Goal: Task Accomplishment & Management: Manage account settings

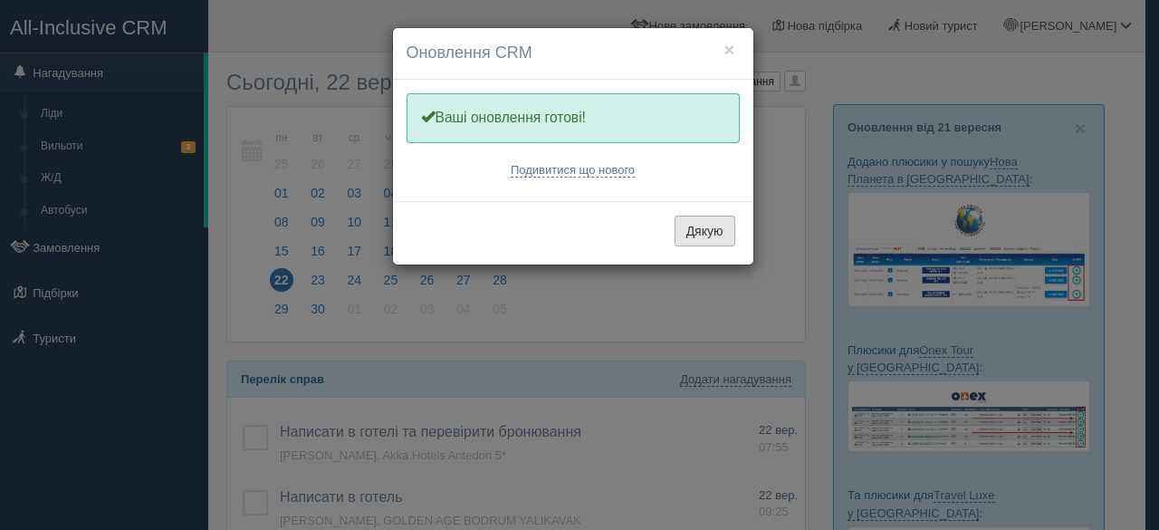
click at [713, 236] on button "Дякую" at bounding box center [704, 230] width 61 height 31
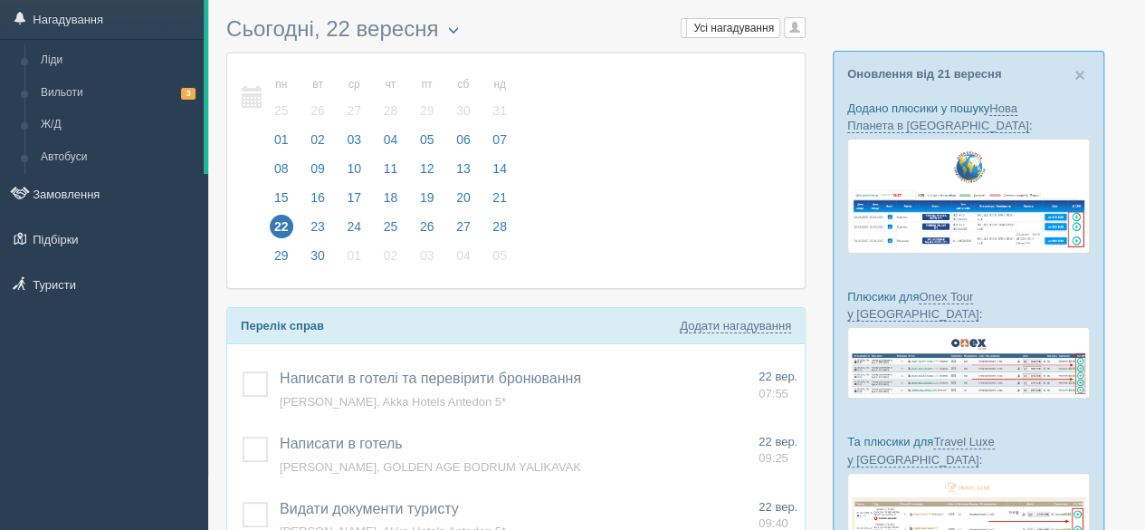
scroll to position [181, 0]
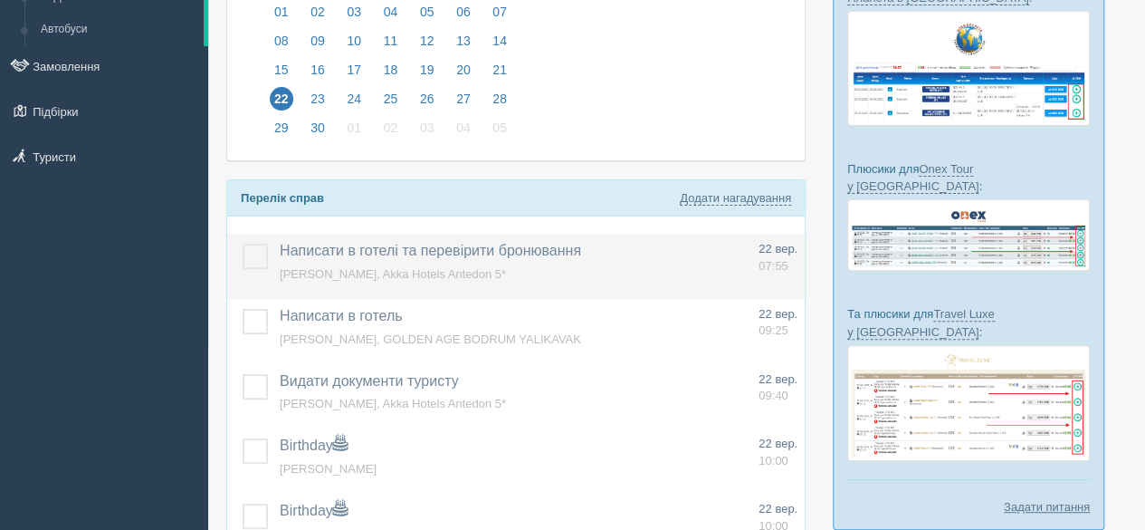
click at [440, 269] on span "KRYVENCHUK IVANNA, Akka Hotels Antedon 5*" at bounding box center [393, 274] width 226 height 14
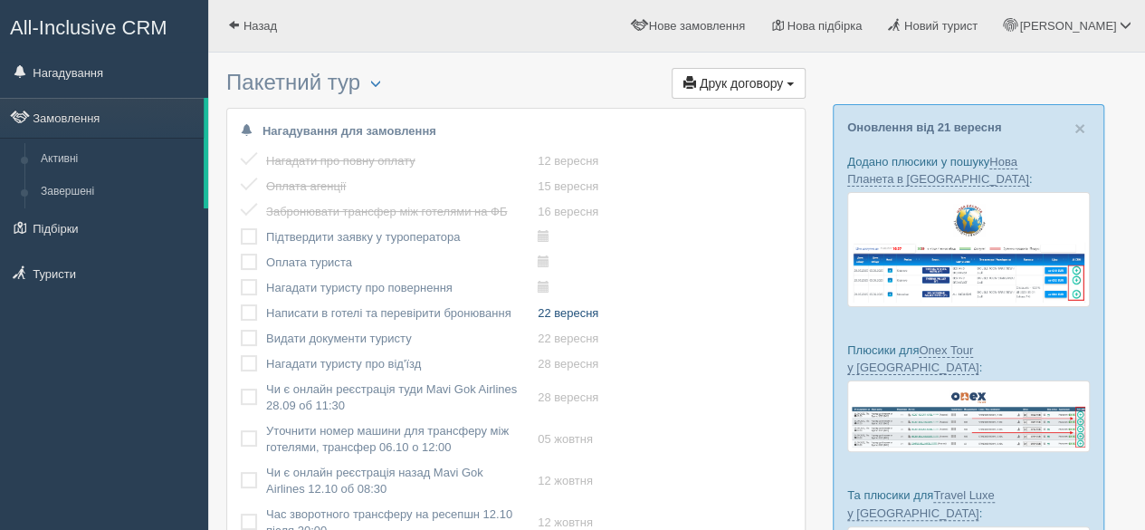
click at [587, 317] on link "22 вересня" at bounding box center [568, 313] width 61 height 14
type input "2025-09-22 7:55"
select select "7"
select select "55"
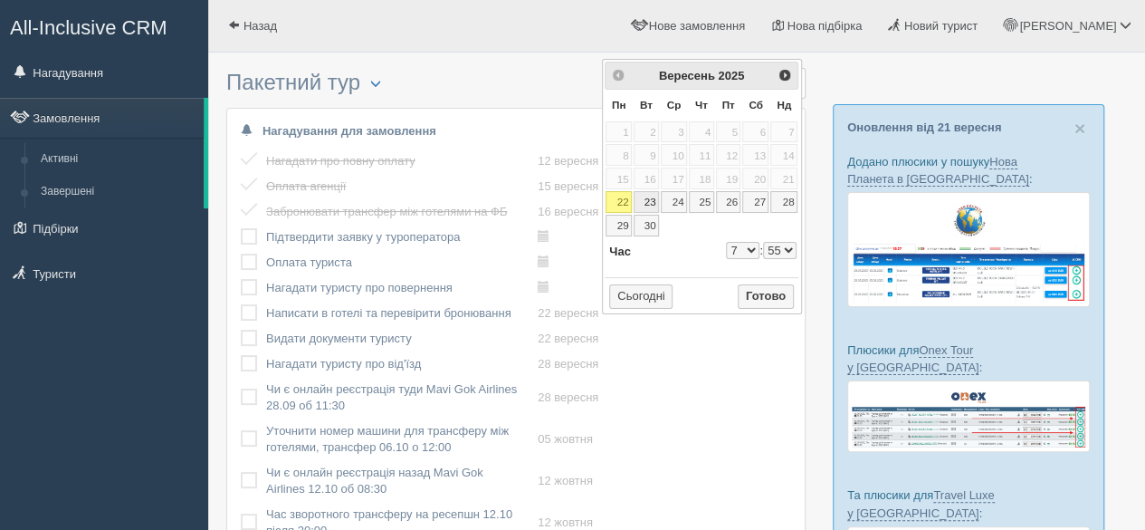
click at [650, 196] on link "23" at bounding box center [646, 202] width 25 height 22
type input "2025-09-23 7:55"
select select "7"
select select "55"
click at [778, 292] on button "Готово" at bounding box center [766, 296] width 56 height 25
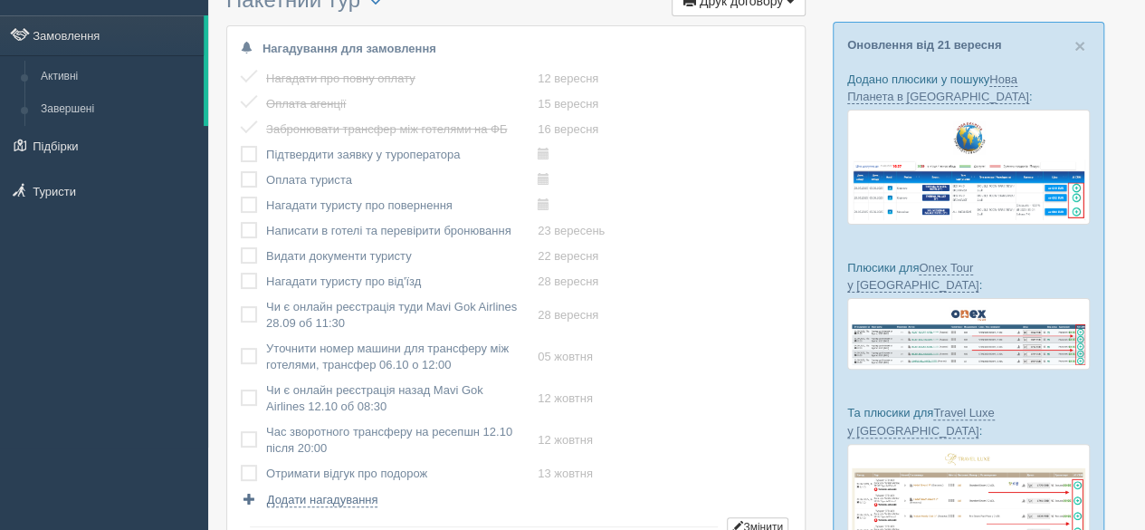
scroll to position [181, 0]
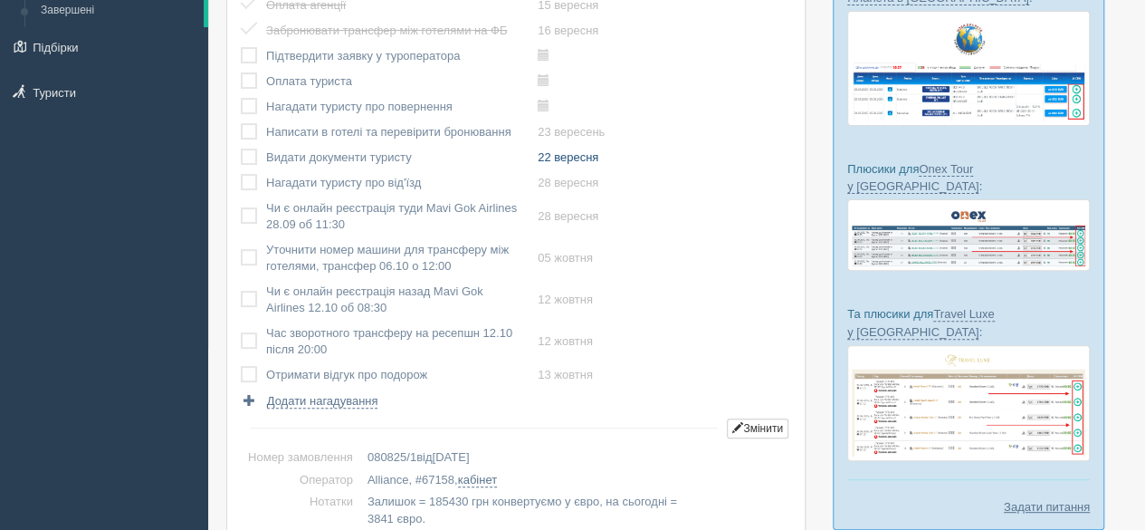
click at [574, 157] on link "22 вересня" at bounding box center [568, 157] width 61 height 14
type input "2025-09-22 9:40"
select select "9"
select select "40"
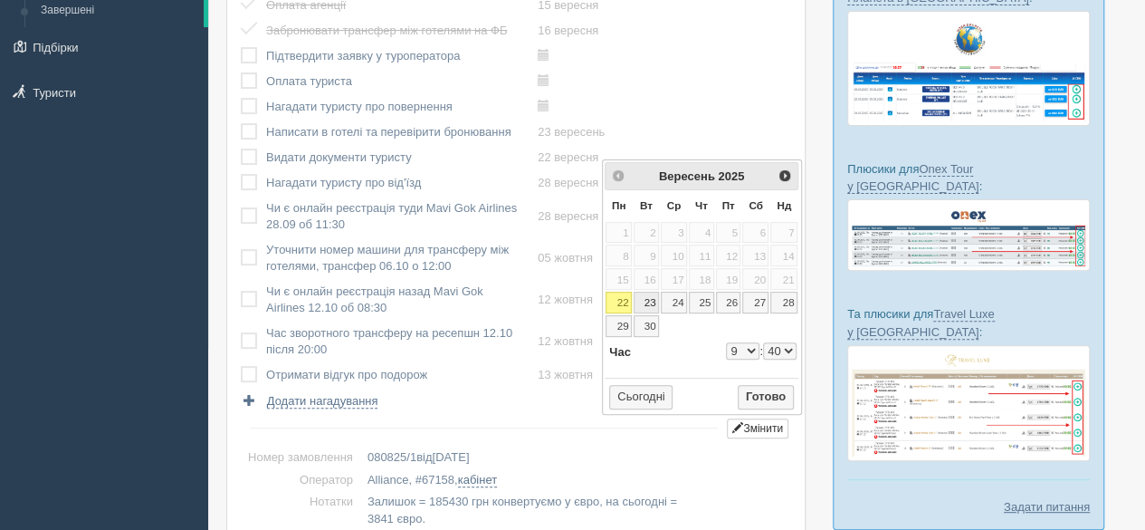
click at [648, 298] on link "23" at bounding box center [646, 302] width 25 height 22
select select "9"
select select "40"
type input "2025-09-23 9:40"
click at [759, 390] on button "Готово" at bounding box center [766, 397] width 56 height 25
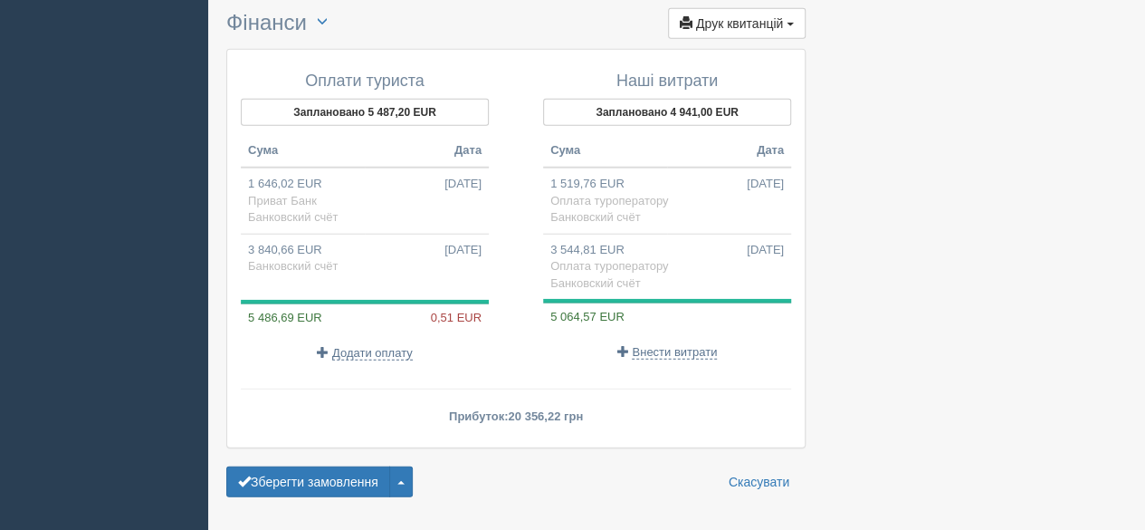
scroll to position [2310, 0]
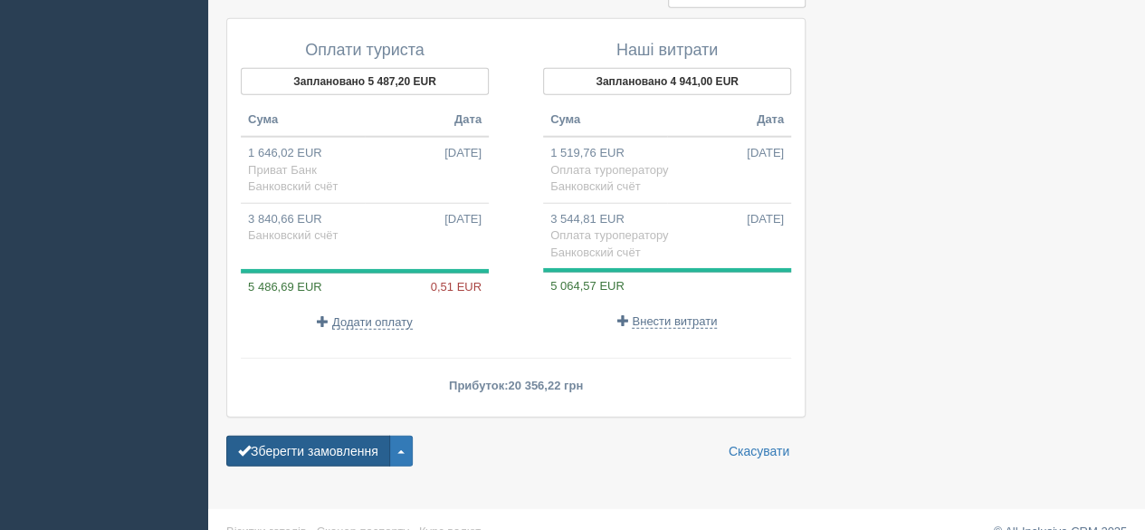
click at [300, 435] on button "Зберегти замовлення" at bounding box center [308, 450] width 164 height 31
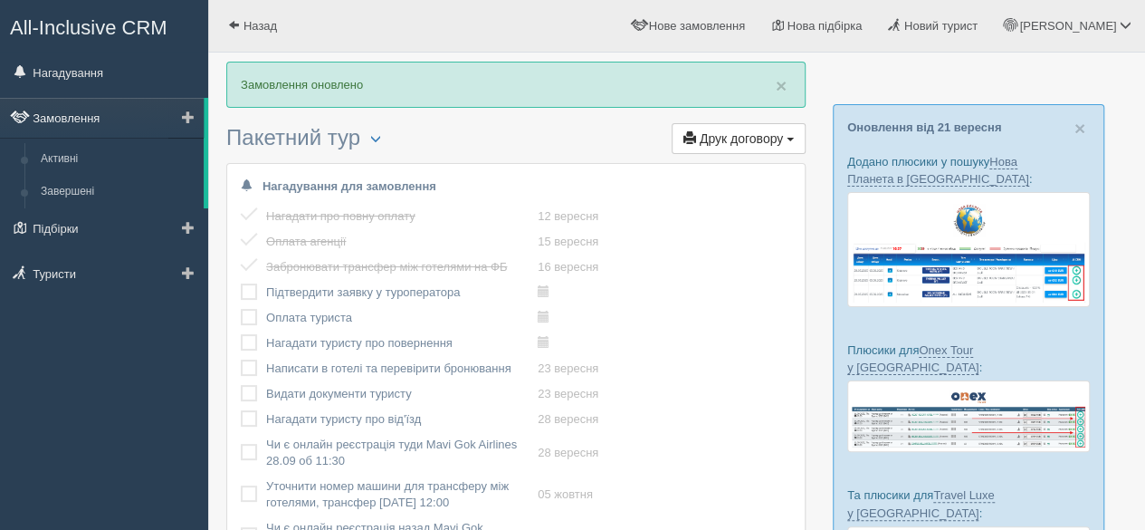
click at [85, 119] on link "Замовлення" at bounding box center [102, 118] width 204 height 40
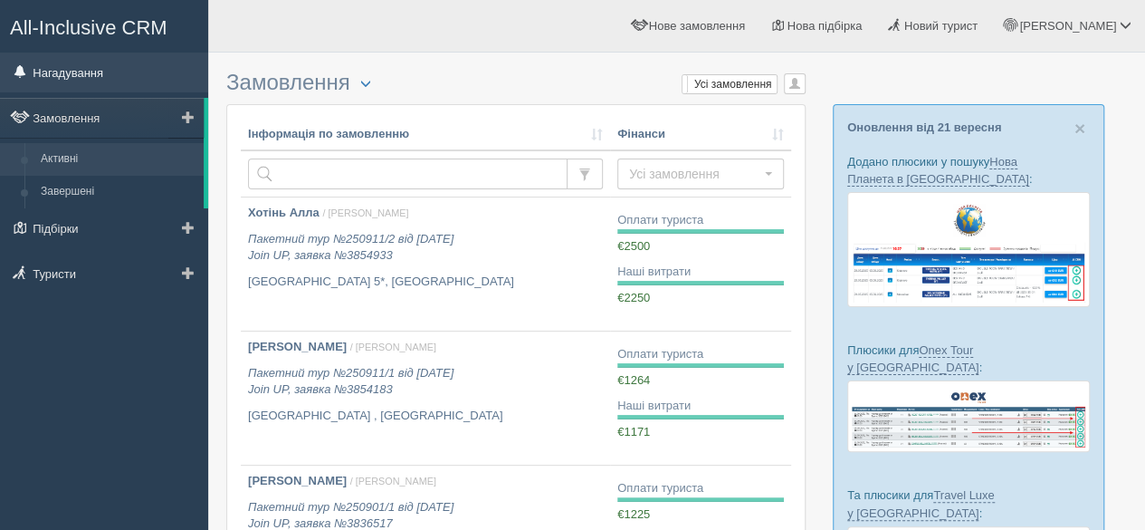
click at [94, 71] on link "Нагадування" at bounding box center [104, 72] width 208 height 40
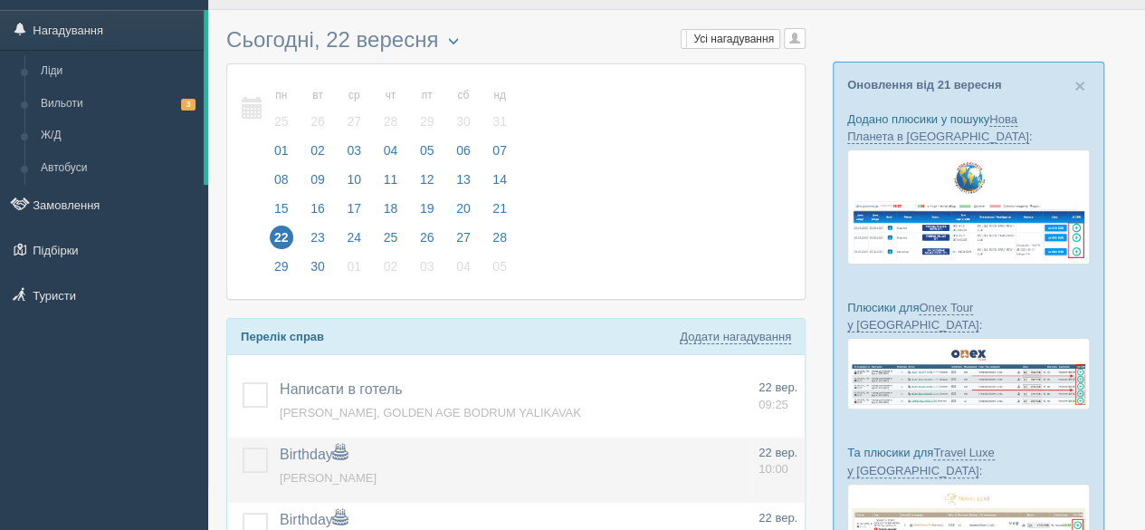
scroll to position [181, 0]
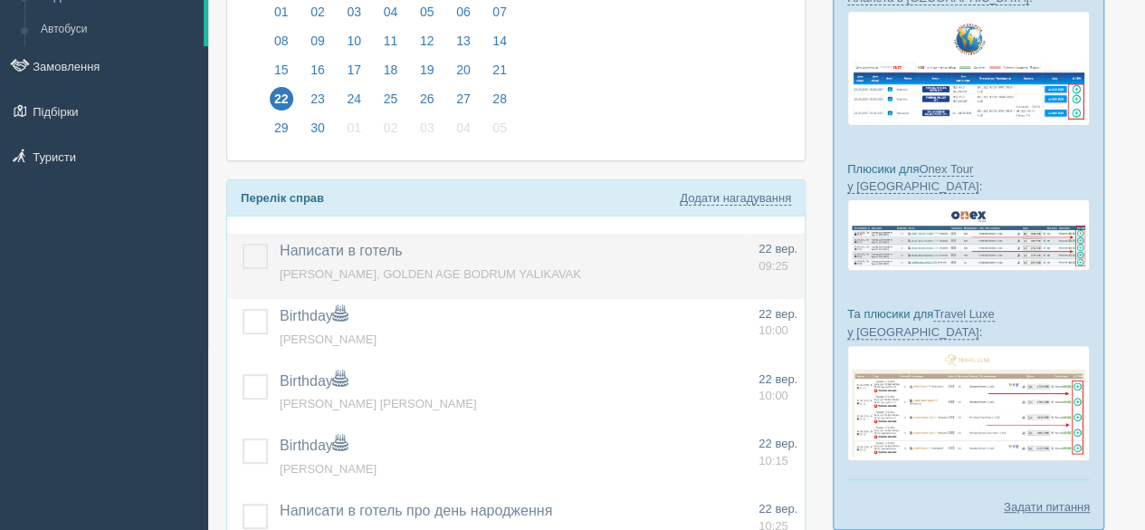
click at [398, 261] on td "Написати в готель Додати інше Нагадування додано Нагадування оновлено YEPUR MYK…" at bounding box center [511, 266] width 479 height 65
click at [391, 272] on span "YEPUR MYKOLA, GOLDEN AGE BODRUM YALIKAVAK" at bounding box center [430, 274] width 301 height 14
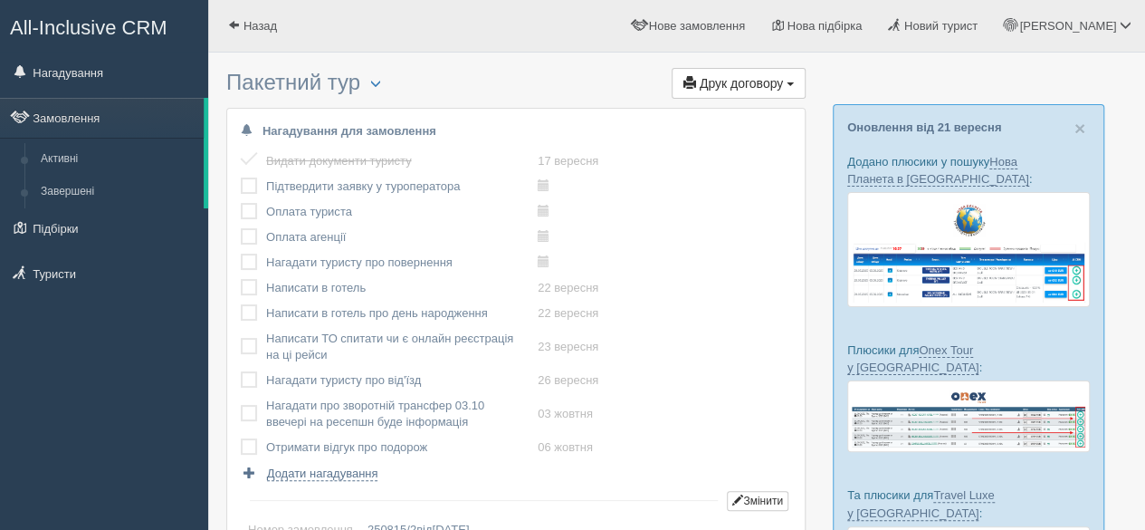
scroll to position [181, 0]
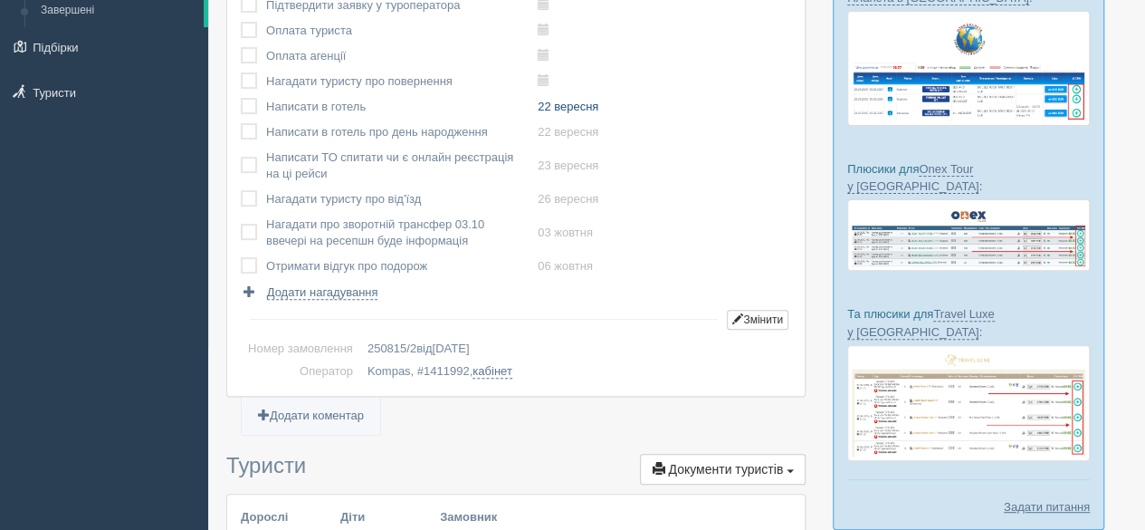
click at [581, 102] on link "22 вересня" at bounding box center [568, 107] width 61 height 14
type input "[DATE] 9:25"
select select "9"
select select "25"
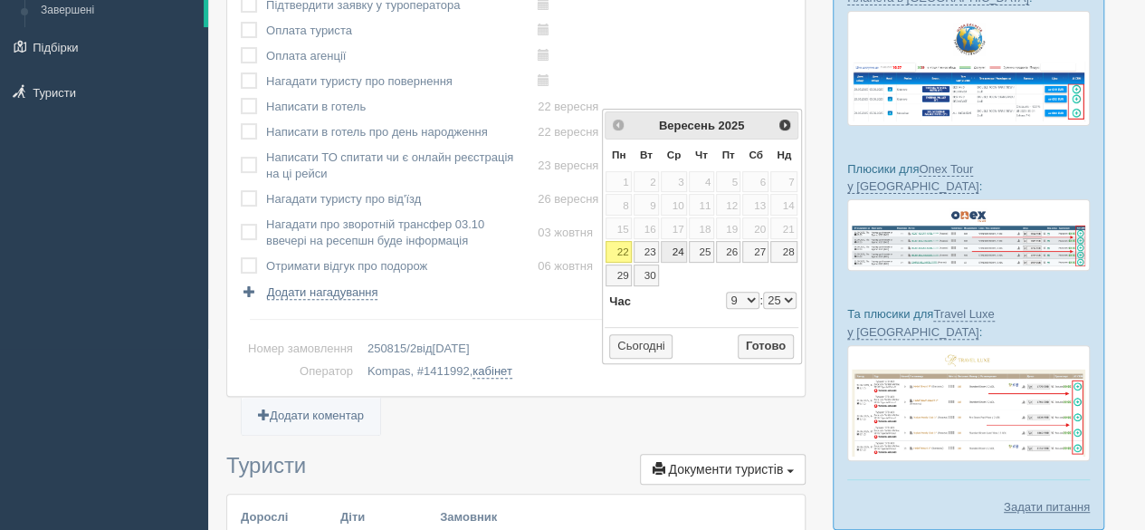
click at [650, 243] on link "23" at bounding box center [646, 252] width 25 height 22
type input "[DATE] 9:25"
select select "9"
select select "25"
click at [762, 340] on button "Готово" at bounding box center [766, 346] width 56 height 25
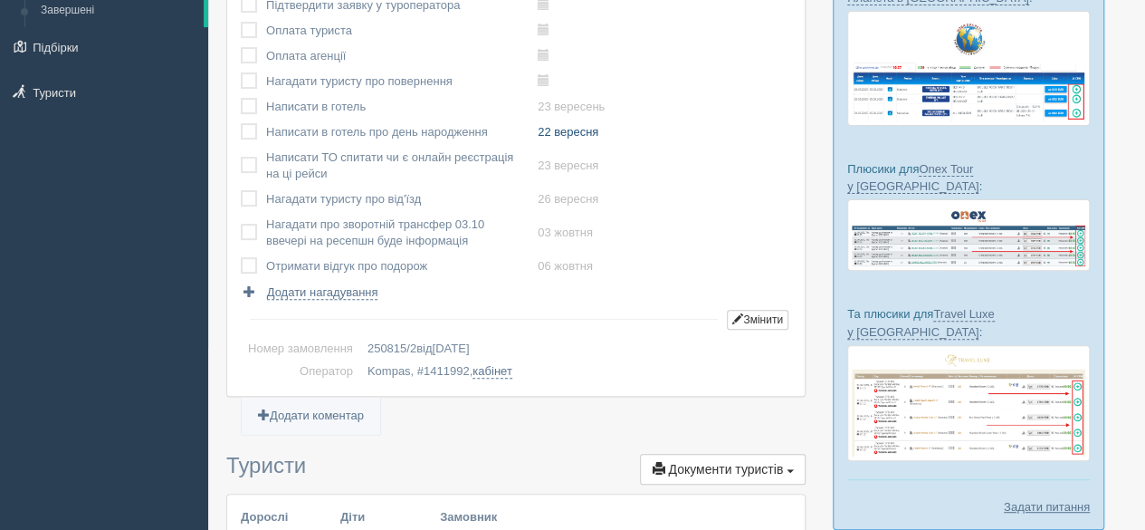
click at [558, 130] on link "22 вересня" at bounding box center [568, 132] width 61 height 14
type input "2025-09-22 10:25"
select select "10"
select select "25"
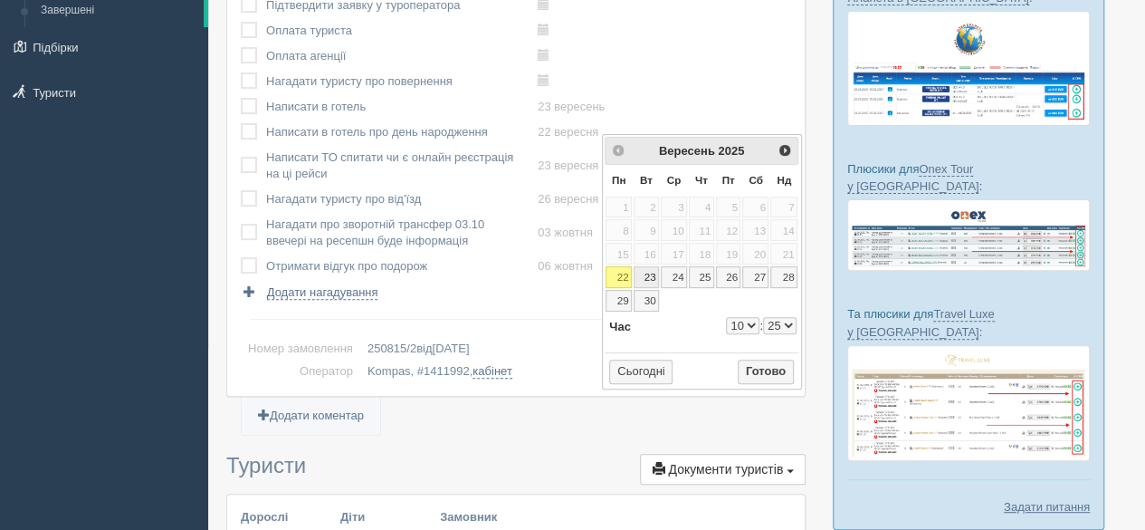
click at [644, 274] on link "23" at bounding box center [646, 277] width 25 height 22
type input "2025-09-23 10:25"
select select "10"
select select "25"
click at [768, 364] on button "Готово" at bounding box center [766, 371] width 56 height 25
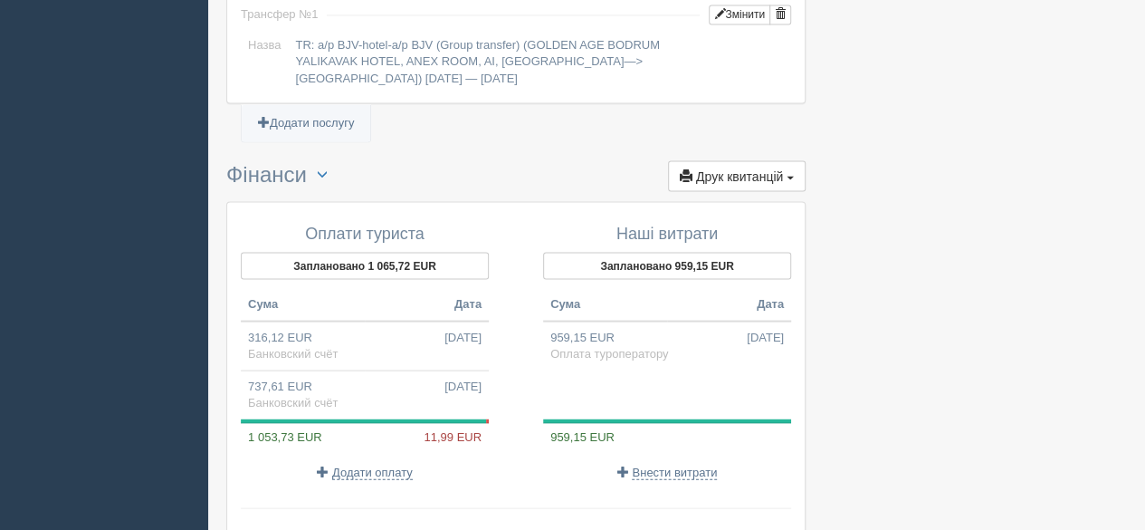
scroll to position [1843, 0]
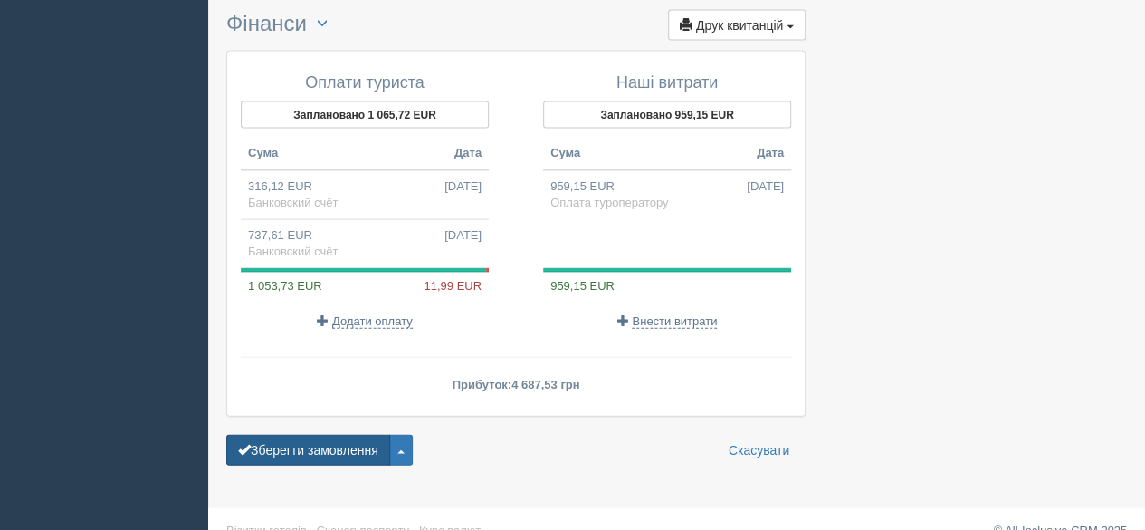
click at [310, 434] on button "Зберегти замовлення" at bounding box center [308, 449] width 164 height 31
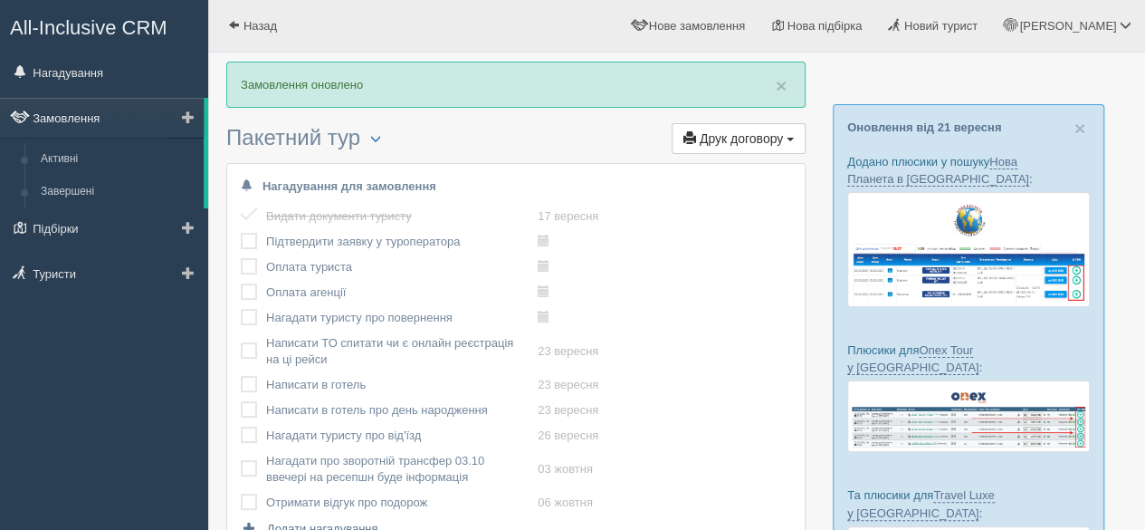
click at [72, 129] on link "Замовлення" at bounding box center [102, 118] width 204 height 40
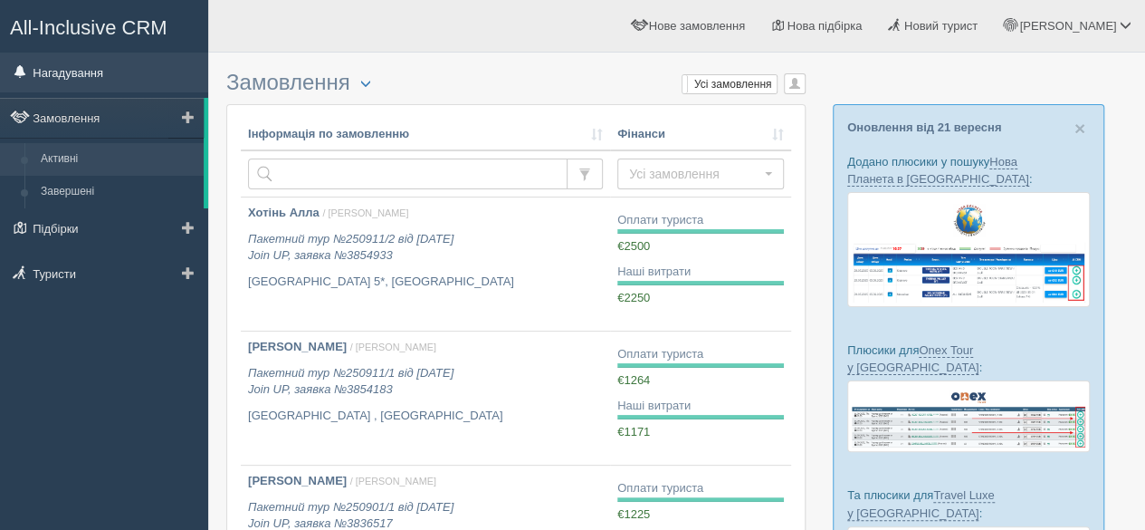
click at [72, 76] on link "Нагадування" at bounding box center [104, 72] width 208 height 40
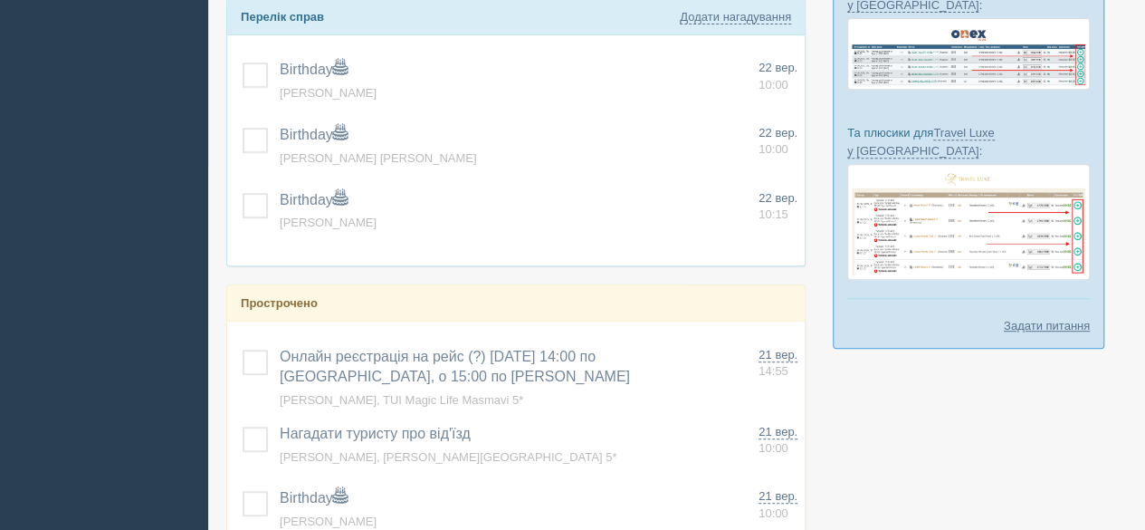
scroll to position [453, 0]
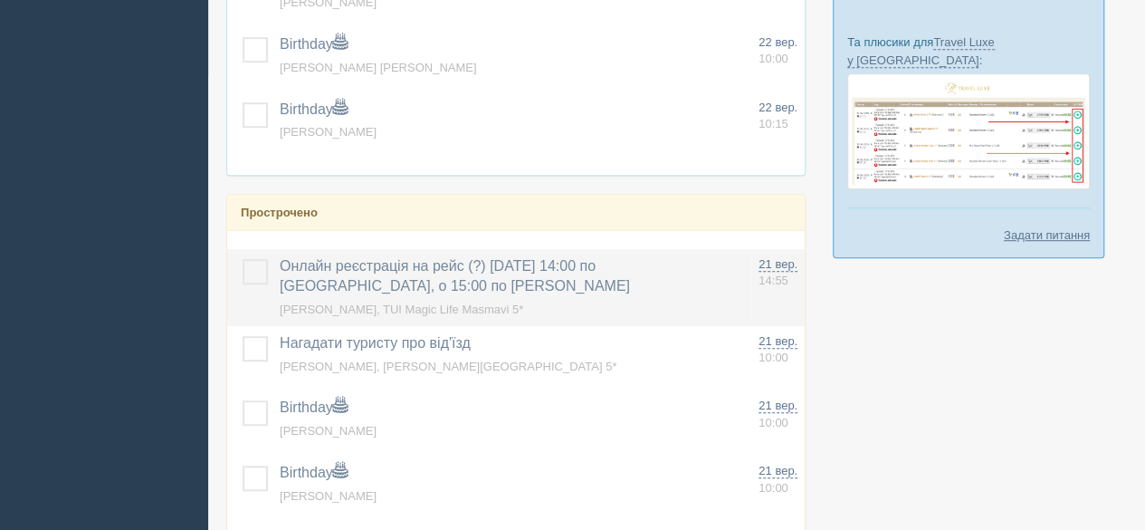
click at [243, 259] on label at bounding box center [243, 259] width 0 height 0
click at [0, 0] on input "checkbox" at bounding box center [0, 0] width 0 height 0
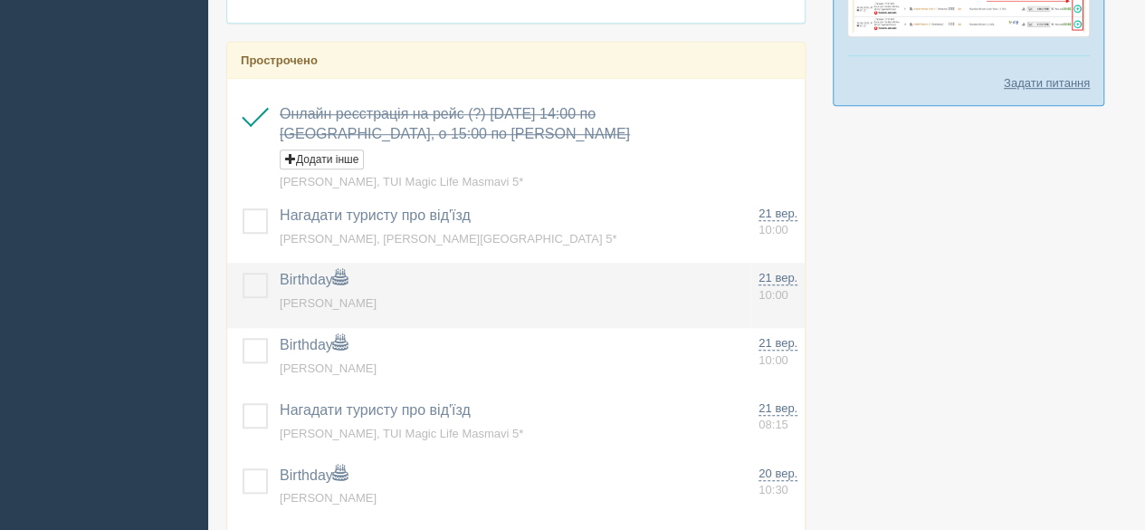
scroll to position [634, 0]
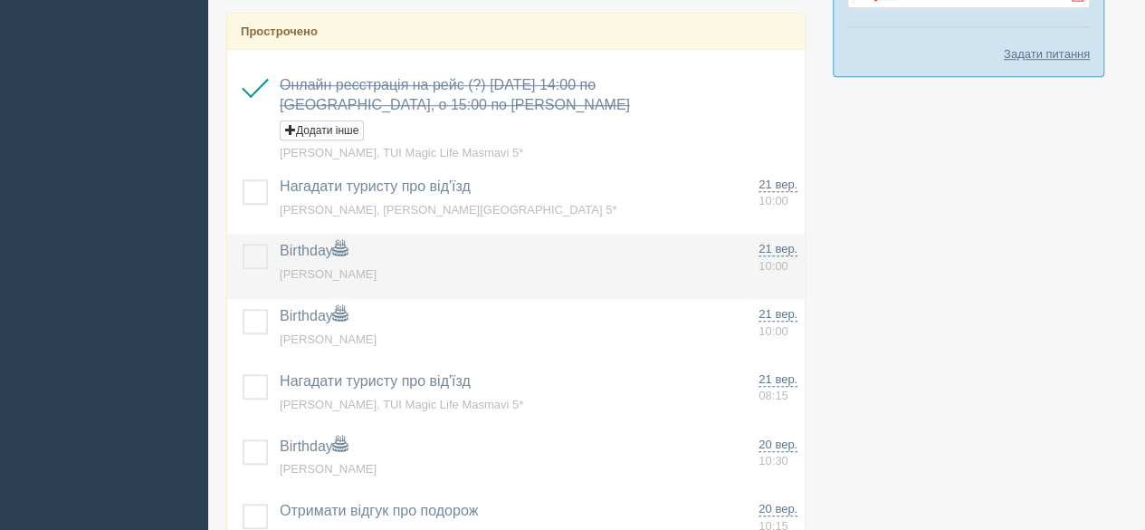
click at [243, 243] on label at bounding box center [243, 243] width 0 height 0
click at [0, 0] on input "checkbox" at bounding box center [0, 0] width 0 height 0
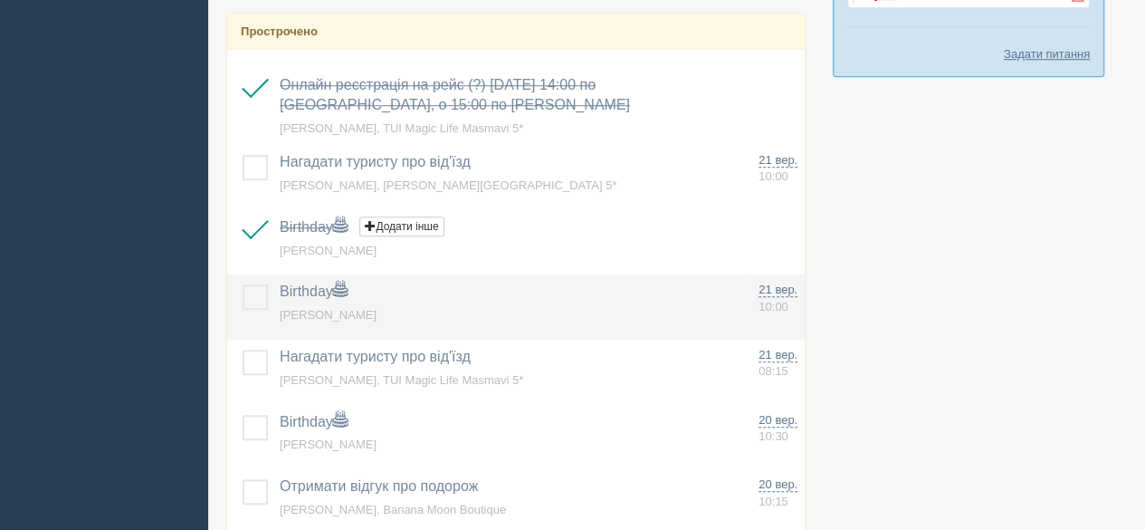
click at [243, 284] on label at bounding box center [243, 284] width 0 height 0
click at [0, 0] on input "checkbox" at bounding box center [0, 0] width 0 height 0
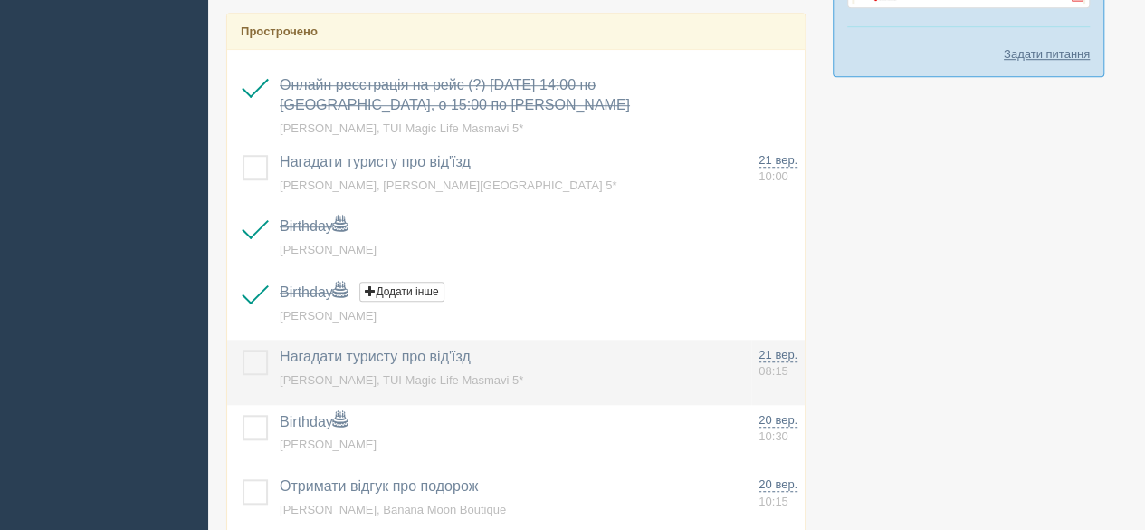
click at [243, 349] on label at bounding box center [243, 349] width 0 height 0
click at [0, 0] on input "checkbox" at bounding box center [0, 0] width 0 height 0
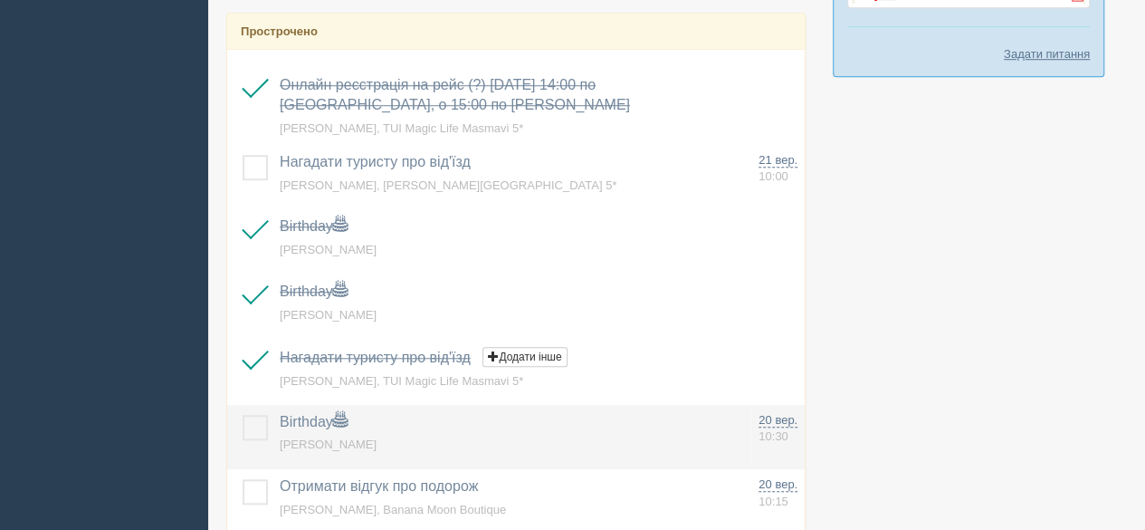
click at [243, 415] on label at bounding box center [243, 415] width 0 height 0
click at [0, 0] on input "checkbox" at bounding box center [0, 0] width 0 height 0
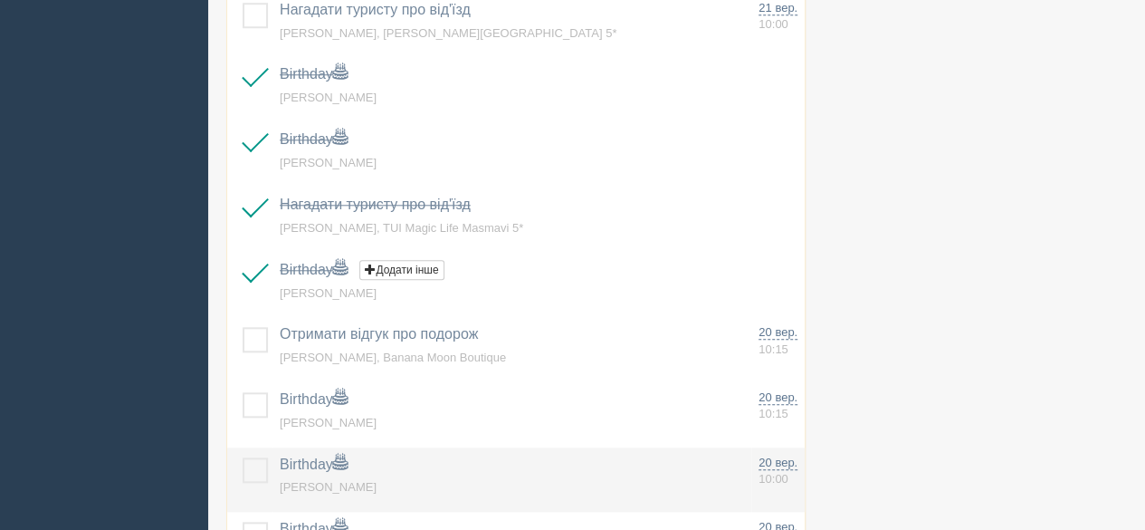
scroll to position [815, 0]
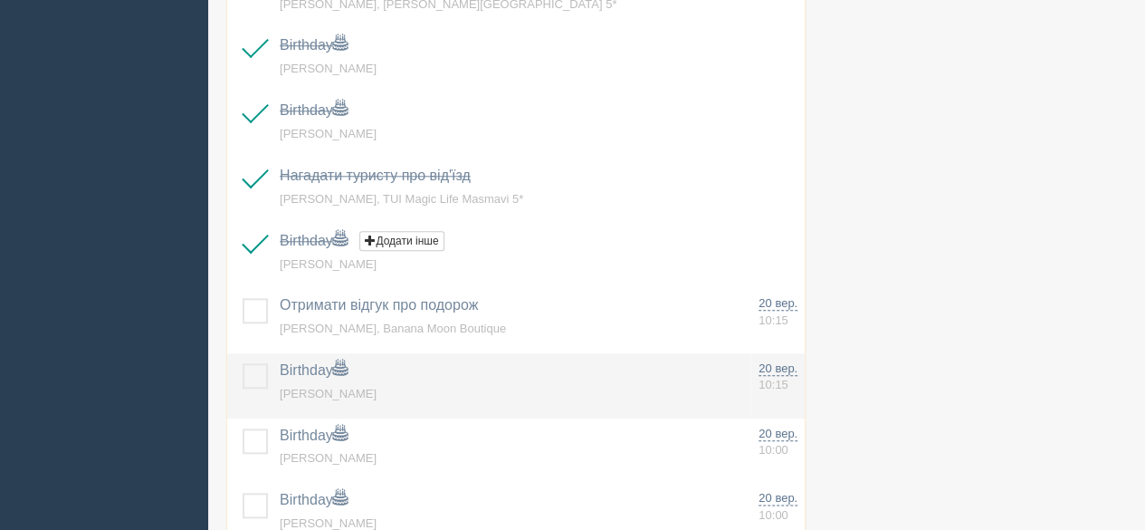
click at [243, 363] on label at bounding box center [243, 363] width 0 height 0
click at [0, 0] on input "checkbox" at bounding box center [0, 0] width 0 height 0
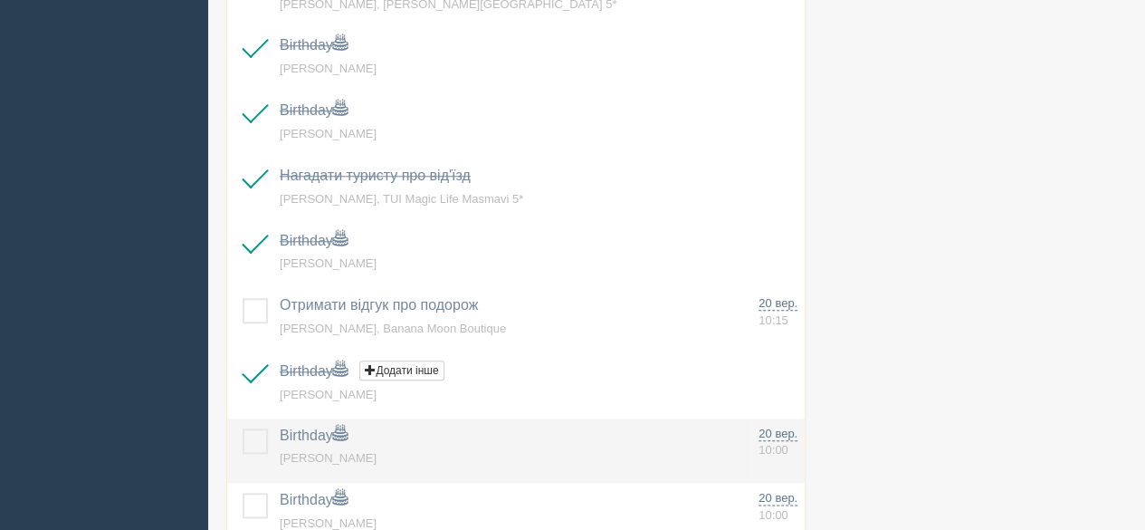
click at [243, 428] on label at bounding box center [243, 428] width 0 height 0
click at [0, 0] on input "checkbox" at bounding box center [0, 0] width 0 height 0
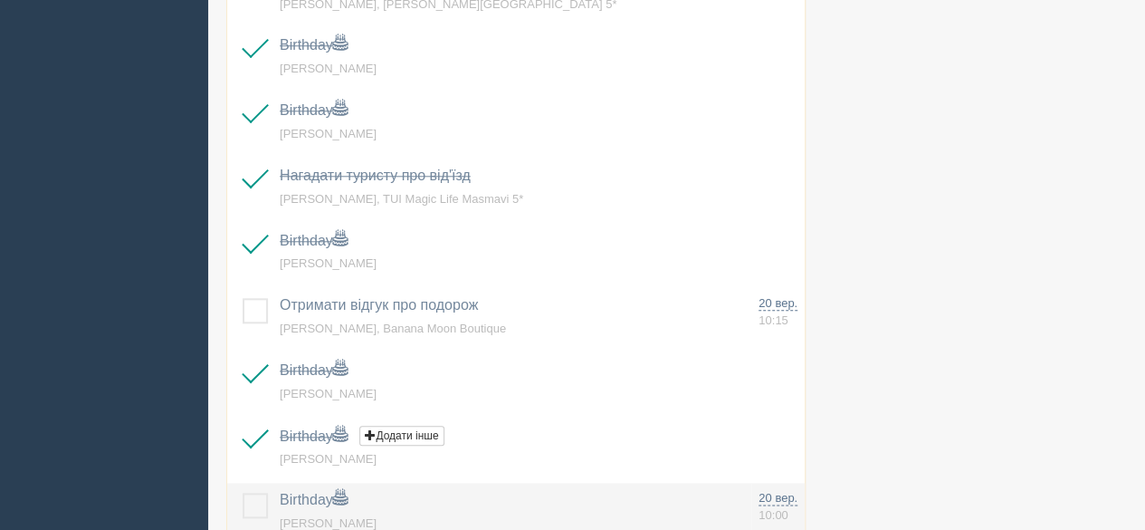
click at [243, 492] on label at bounding box center [243, 492] width 0 height 0
click at [0, 0] on input "checkbox" at bounding box center [0, 0] width 0 height 0
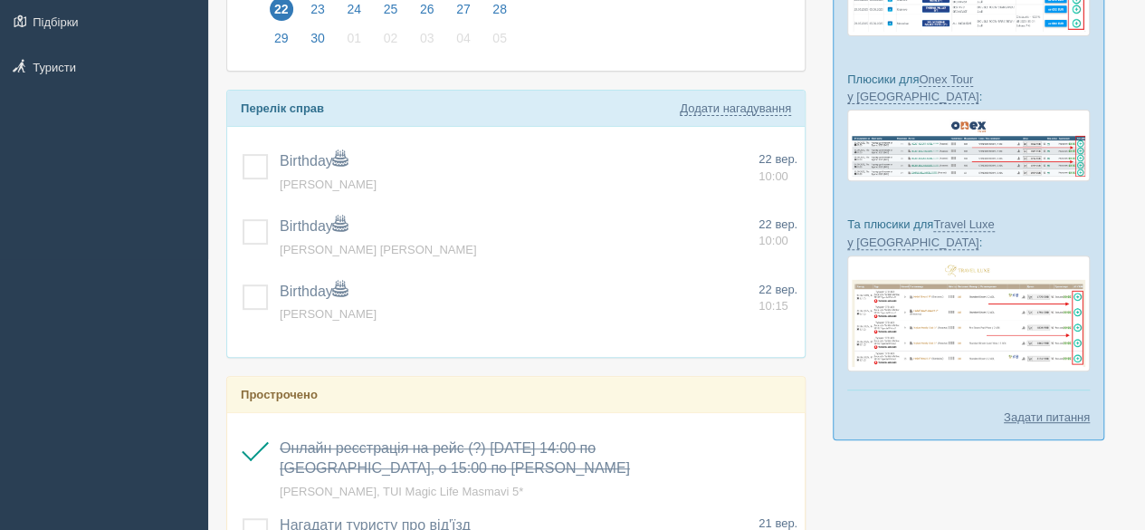
scroll to position [195, 0]
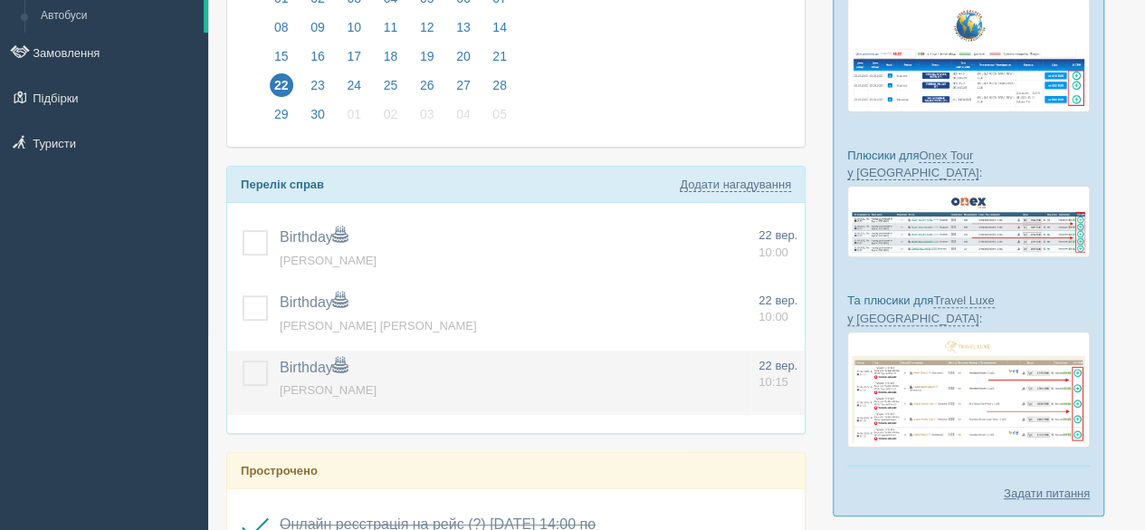
click at [243, 360] on label at bounding box center [243, 360] width 0 height 0
click at [0, 0] on input "checkbox" at bounding box center [0, 0] width 0 height 0
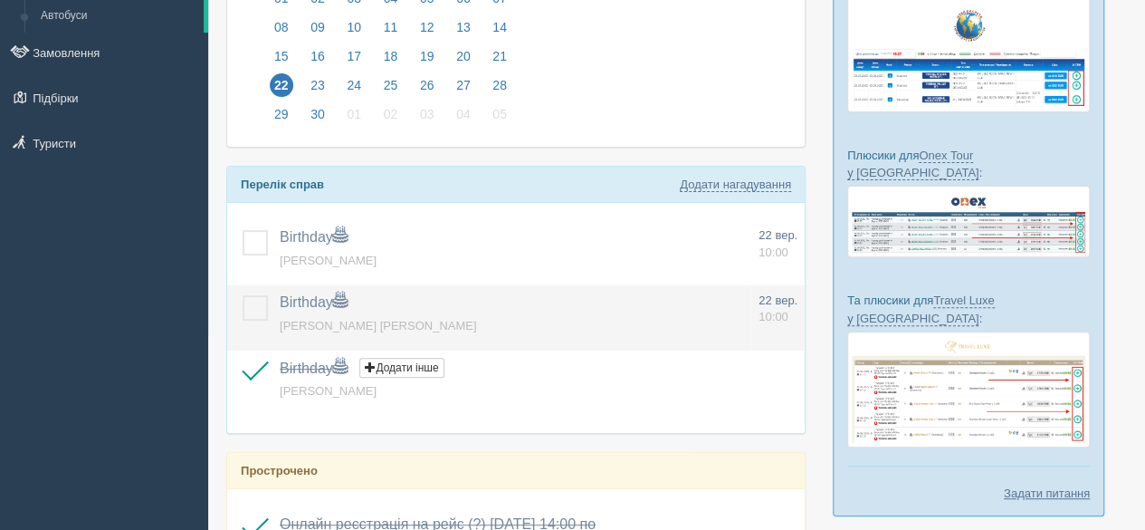
click at [243, 295] on label at bounding box center [243, 295] width 0 height 0
click at [0, 0] on input "checkbox" at bounding box center [0, 0] width 0 height 0
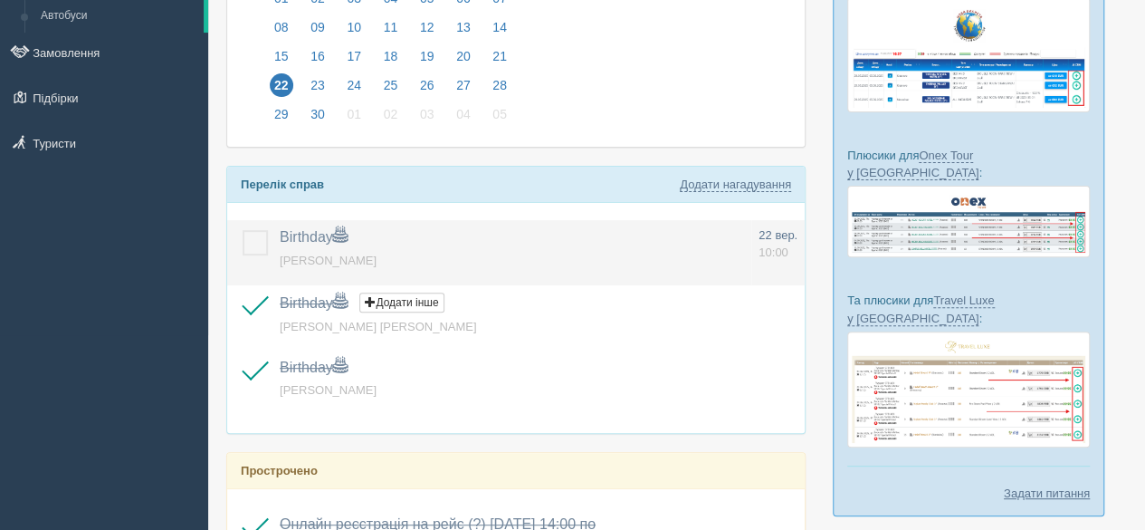
click at [243, 230] on label at bounding box center [243, 230] width 0 height 0
click at [0, 0] on input "checkbox" at bounding box center [0, 0] width 0 height 0
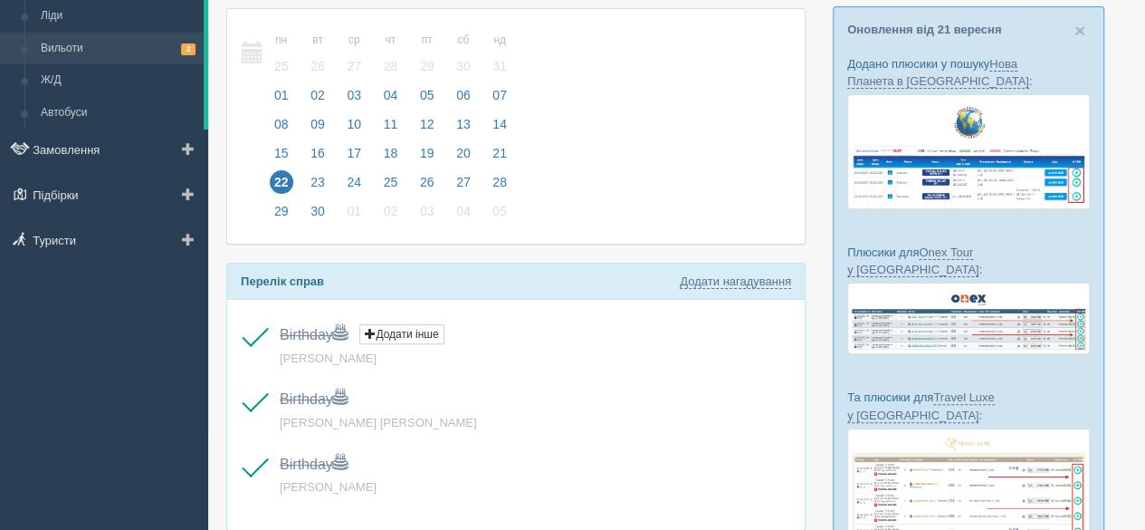
scroll to position [0, 0]
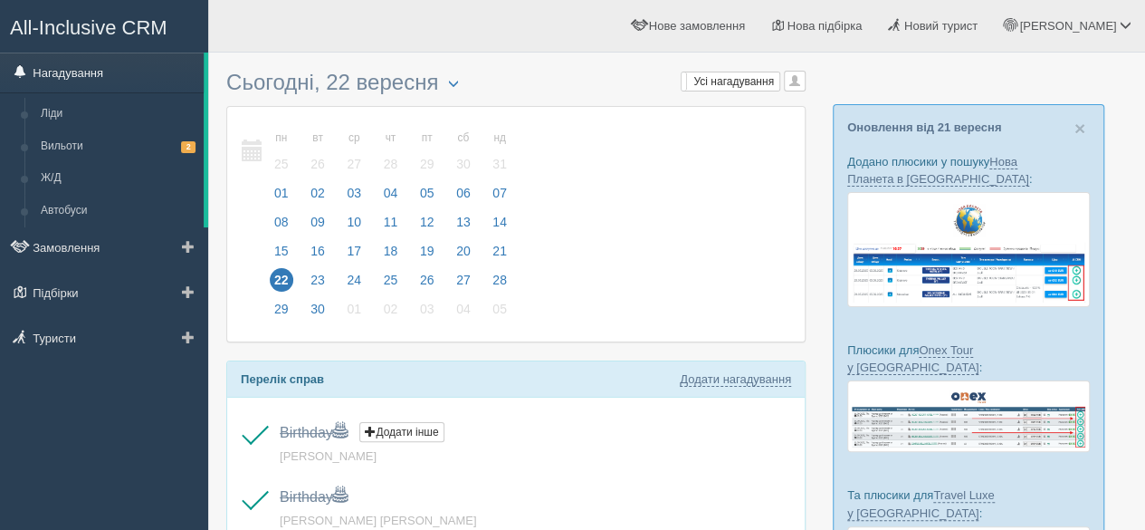
click at [91, 65] on link "Нагадування" at bounding box center [102, 72] width 204 height 40
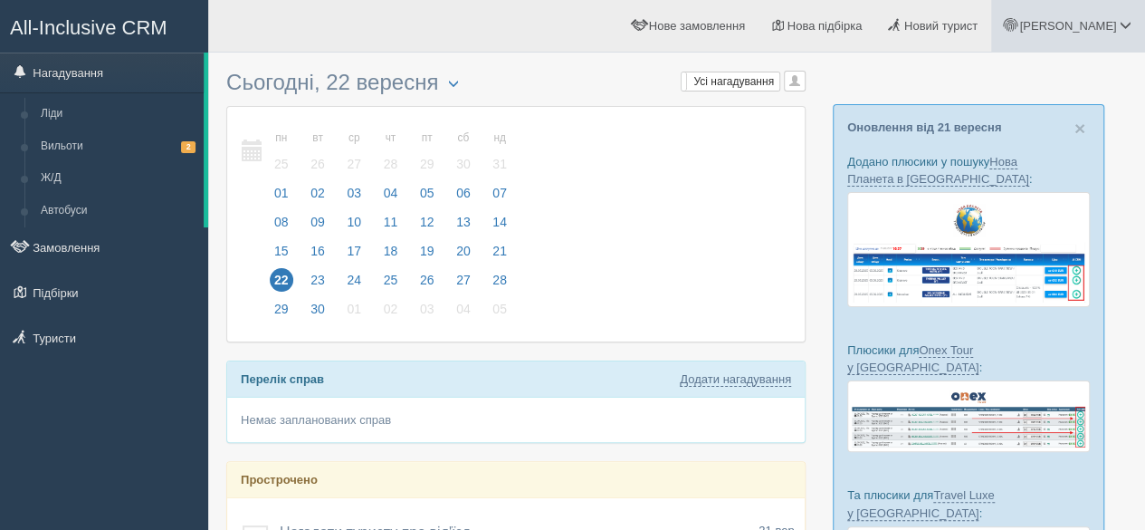
click at [1130, 33] on link "[PERSON_NAME]" at bounding box center [1068, 26] width 154 height 52
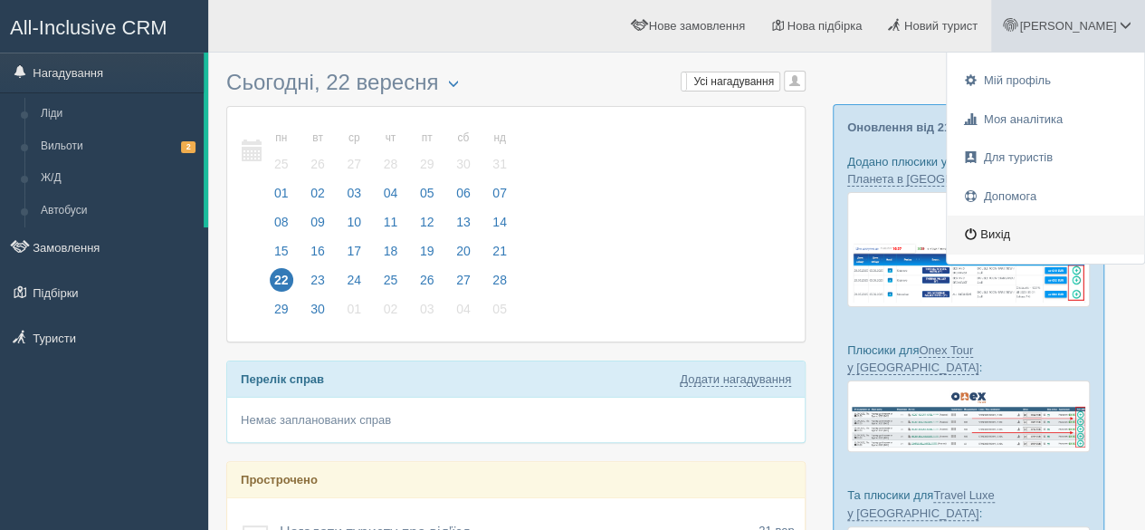
click at [1045, 234] on link "Вихід" at bounding box center [1045, 234] width 197 height 39
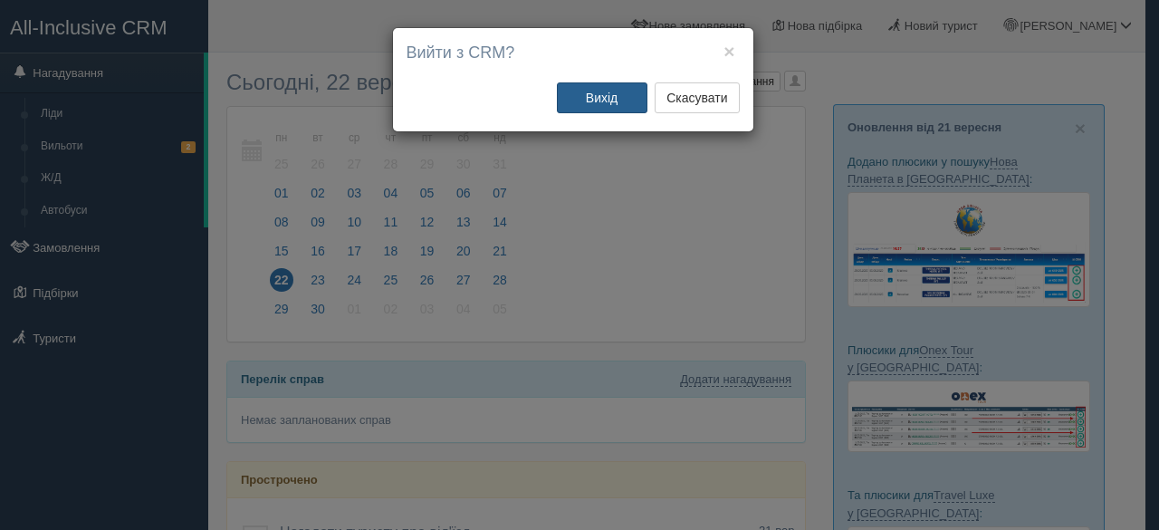
click at [599, 108] on button "Вихід" at bounding box center [602, 97] width 91 height 31
